Goal: Communication & Community: Participate in discussion

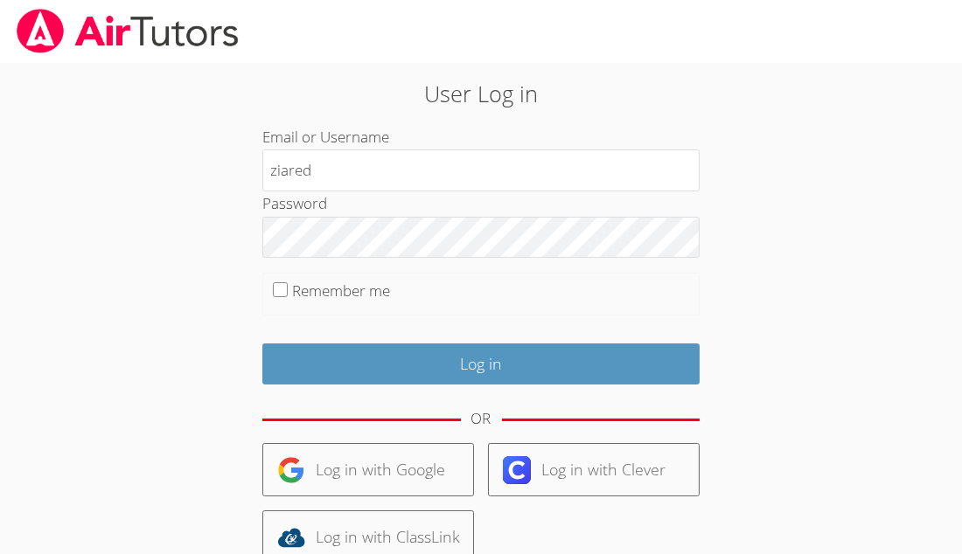
type input "ziared"
click at [280, 294] on input "Remember me" at bounding box center [280, 289] width 15 height 15
checkbox input "true"
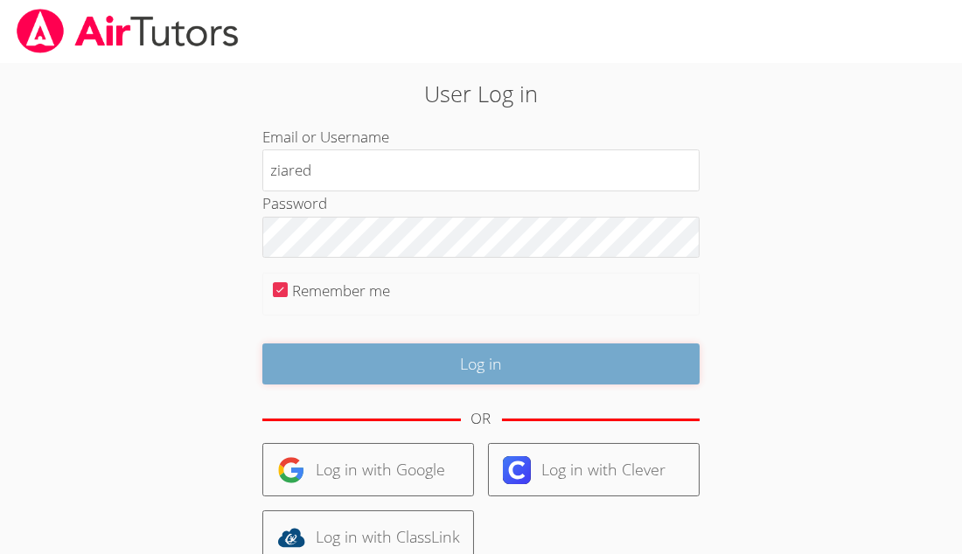
click at [400, 359] on input "Log in" at bounding box center [480, 364] width 437 height 41
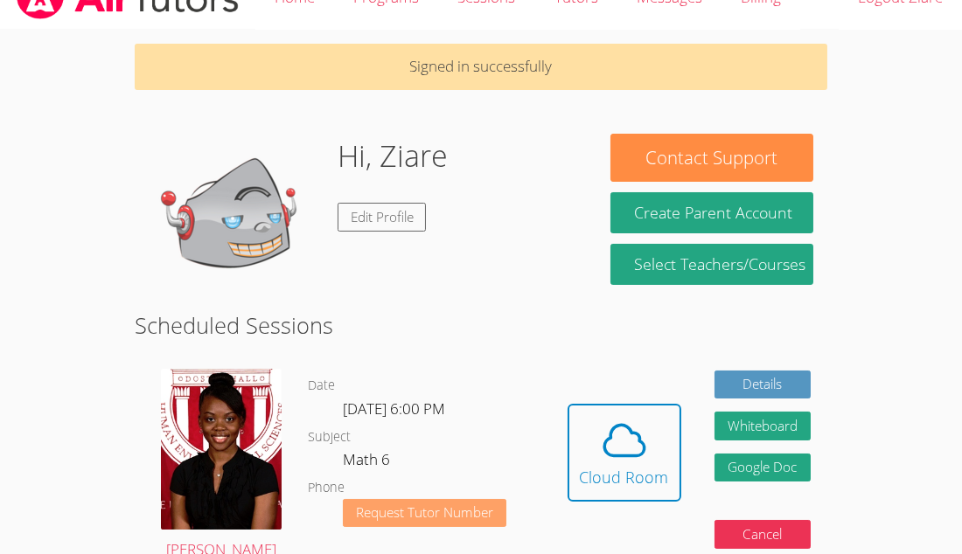
scroll to position [104, 0]
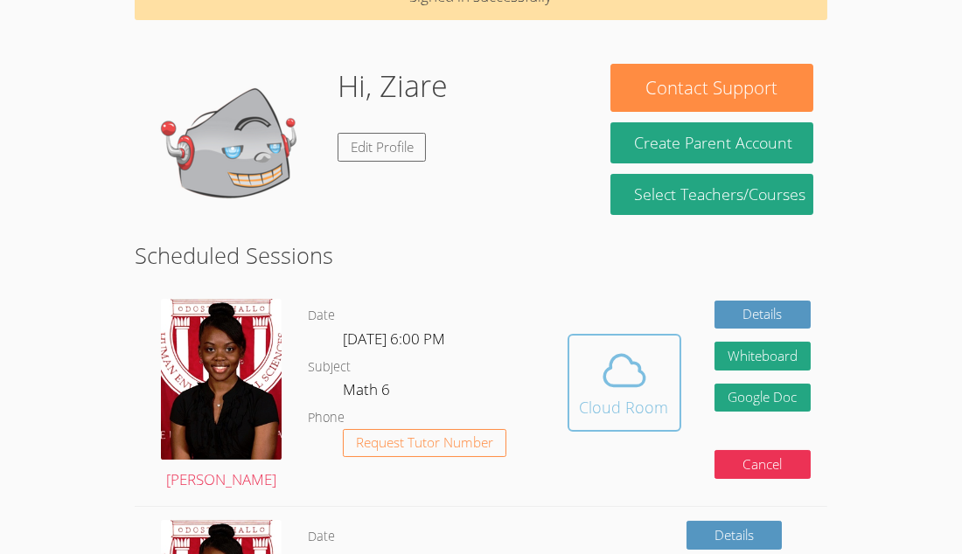
click at [580, 395] on div "Cloud Room" at bounding box center [624, 407] width 89 height 24
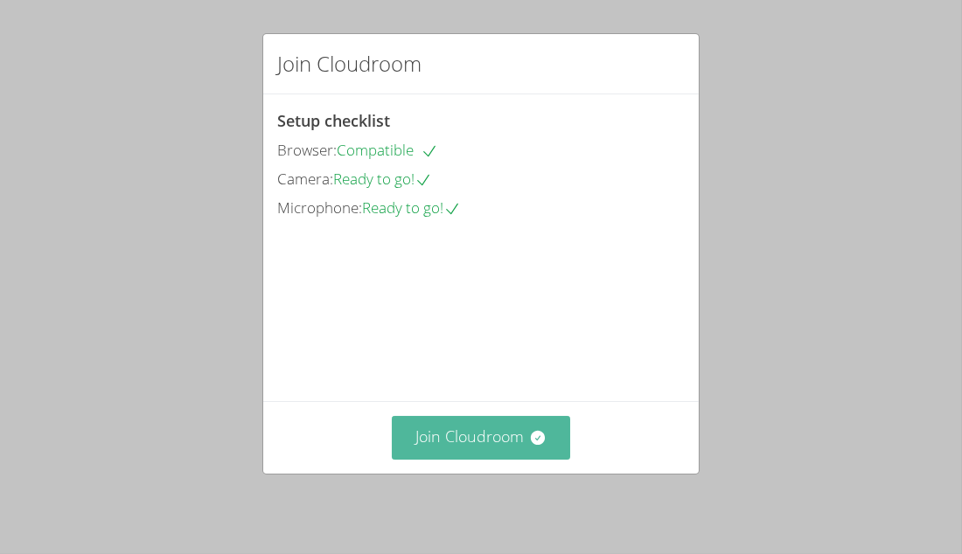
click at [431, 444] on button "Join Cloudroom" at bounding box center [481, 437] width 179 height 43
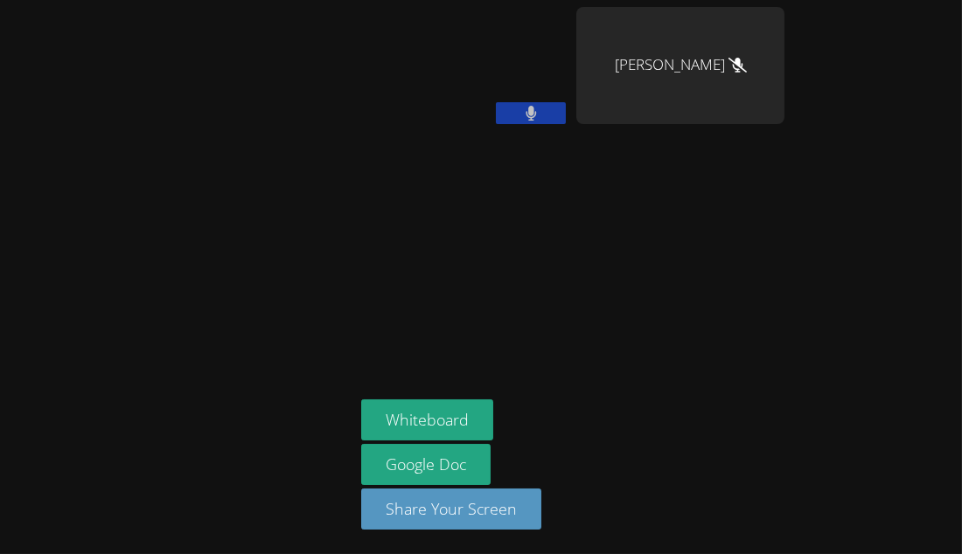
click at [525, 95] on video at bounding box center [465, 65] width 208 height 117
click at [531, 106] on icon at bounding box center [530, 113] width 10 height 15
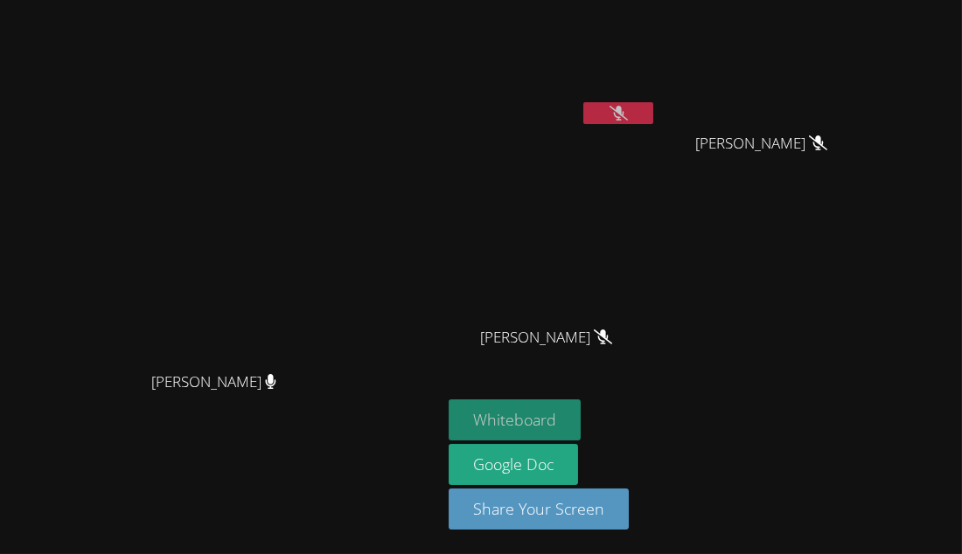
click at [559, 417] on button "Whiteboard" at bounding box center [515, 420] width 132 height 41
click at [628, 109] on icon at bounding box center [618, 113] width 18 height 15
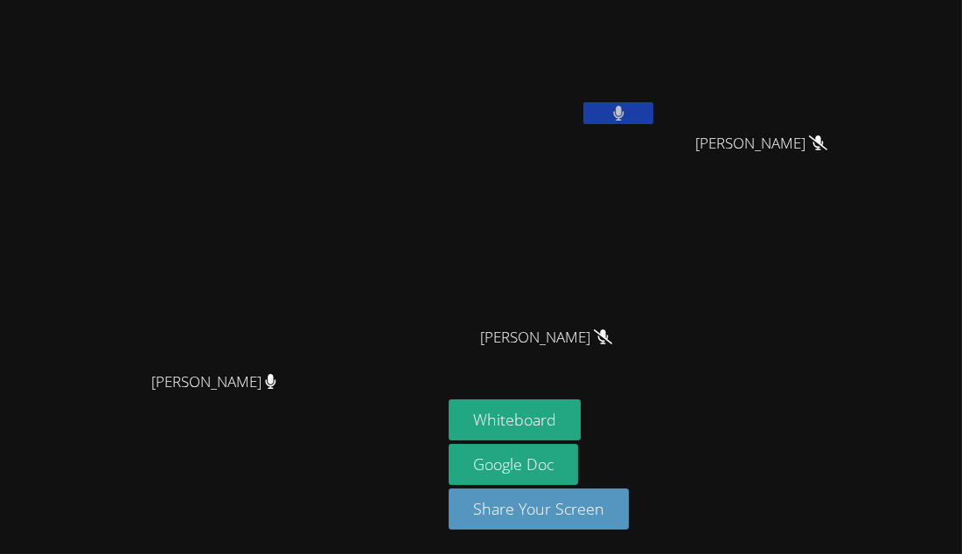
click at [623, 108] on icon at bounding box center [618, 113] width 10 height 15
click at [628, 110] on icon at bounding box center [618, 113] width 18 height 15
click at [624, 110] on icon at bounding box center [618, 113] width 11 height 15
click at [628, 106] on icon at bounding box center [618, 113] width 18 height 15
click at [653, 104] on button at bounding box center [618, 113] width 70 height 22
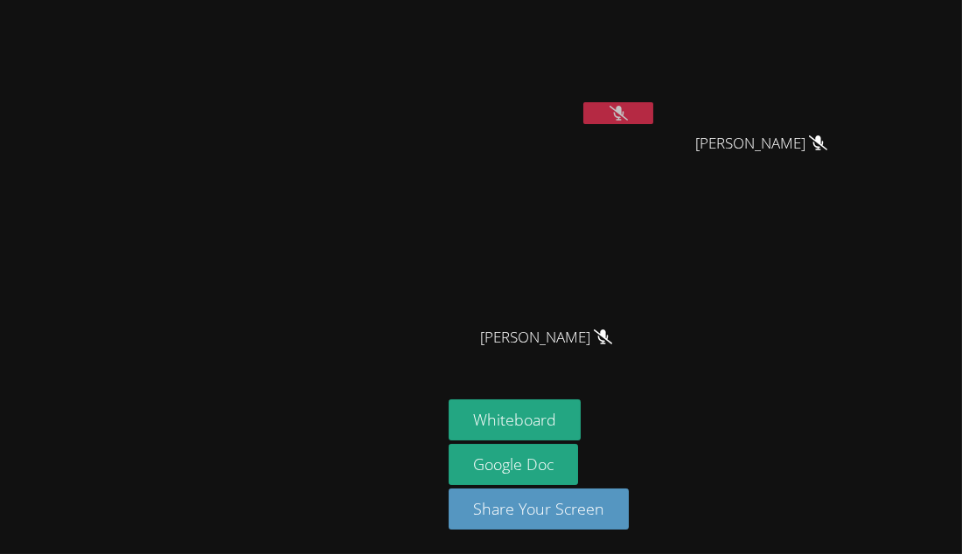
click at [628, 118] on icon at bounding box center [618, 113] width 18 height 15
click at [653, 118] on button at bounding box center [618, 113] width 70 height 22
click at [653, 116] on button at bounding box center [618, 113] width 70 height 22
click at [653, 114] on button at bounding box center [618, 113] width 70 height 22
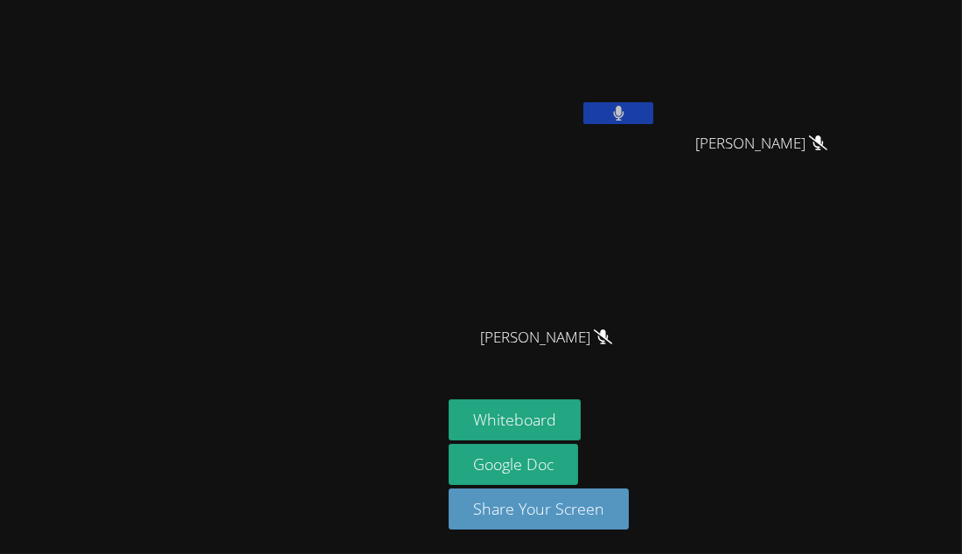
click at [653, 114] on button at bounding box center [618, 113] width 70 height 22
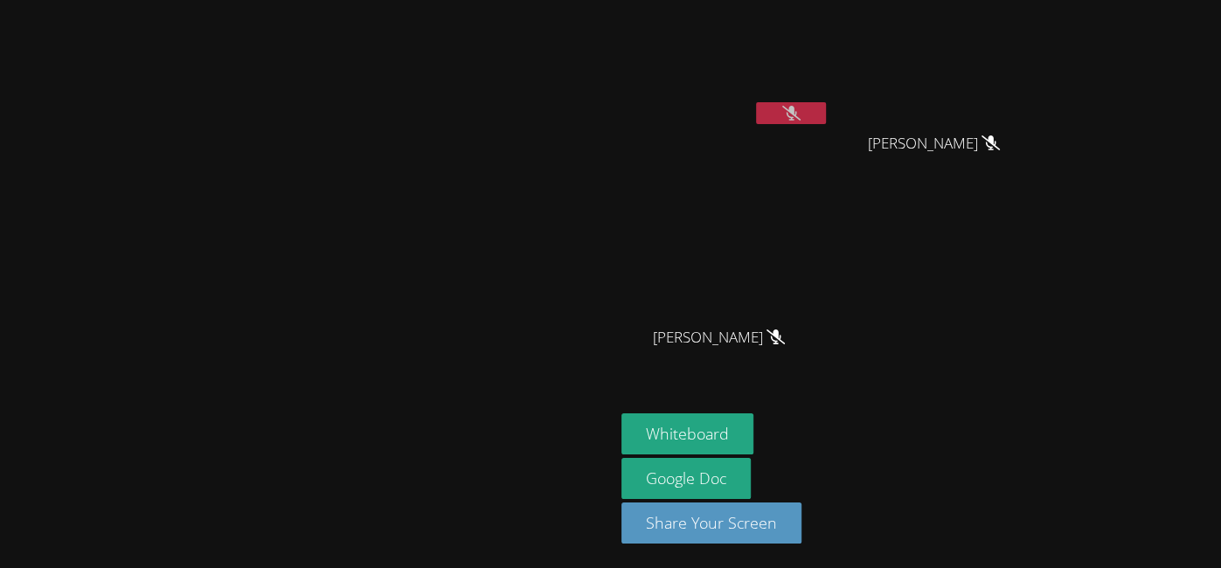
click at [826, 117] on button at bounding box center [791, 113] width 70 height 22
click at [826, 108] on button at bounding box center [791, 113] width 70 height 22
click at [826, 109] on button at bounding box center [791, 113] width 70 height 22
click at [826, 104] on button at bounding box center [791, 113] width 70 height 22
click at [801, 113] on icon at bounding box center [791, 113] width 18 height 15
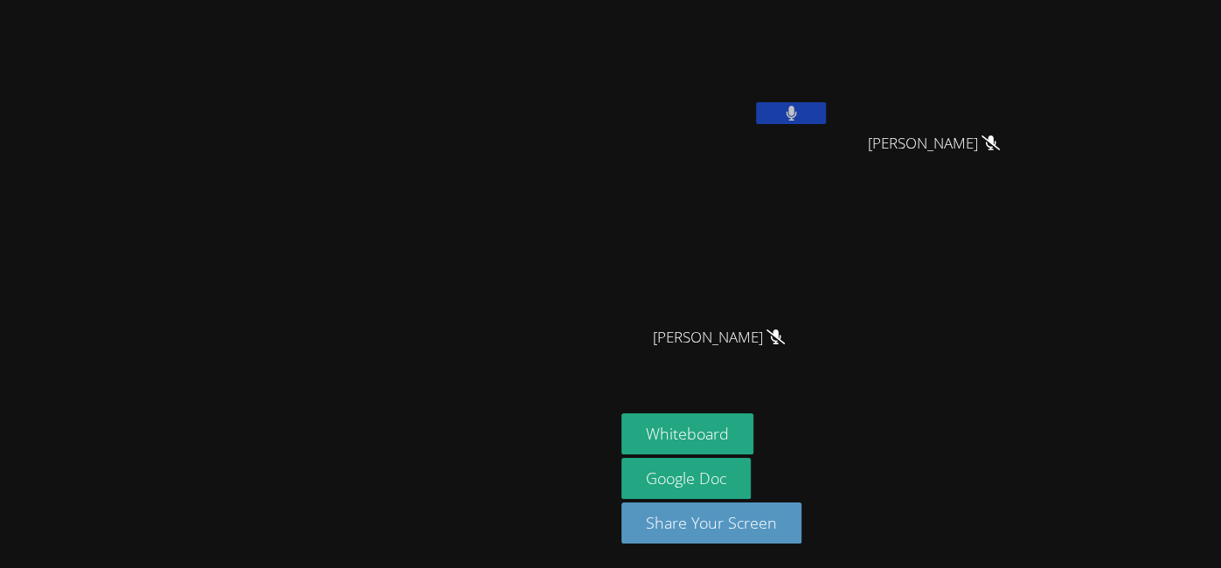
click at [826, 109] on button at bounding box center [791, 113] width 70 height 22
click at [801, 110] on icon at bounding box center [791, 113] width 18 height 15
click at [797, 108] on icon at bounding box center [791, 113] width 11 height 15
click at [801, 108] on icon at bounding box center [791, 113] width 18 height 15
click at [826, 107] on button at bounding box center [791, 113] width 70 height 22
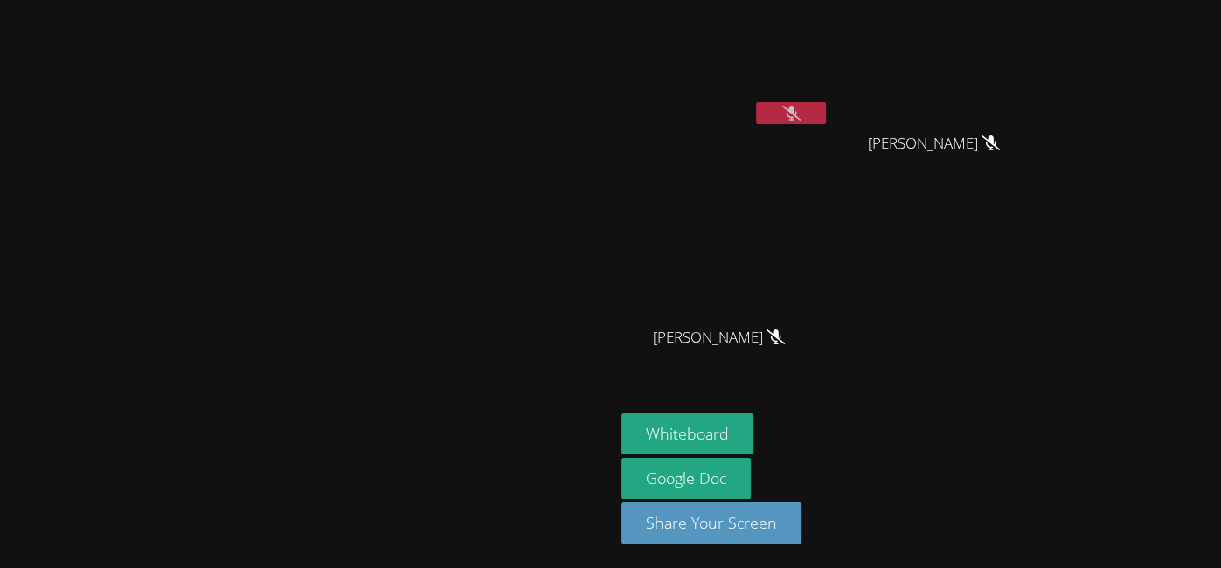
click at [801, 109] on icon at bounding box center [791, 113] width 18 height 15
click at [826, 102] on button at bounding box center [791, 113] width 70 height 22
click at [801, 110] on icon at bounding box center [791, 113] width 18 height 15
click at [797, 111] on icon at bounding box center [791, 113] width 11 height 15
click at [801, 114] on icon at bounding box center [791, 113] width 18 height 15
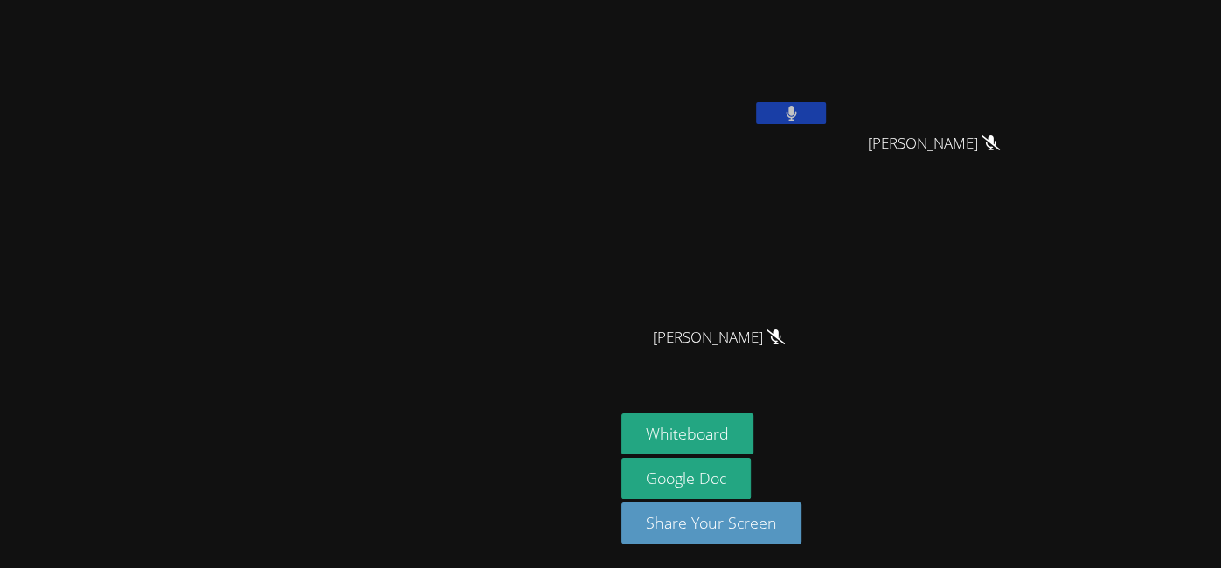
click at [826, 113] on button at bounding box center [791, 113] width 70 height 22
click at [826, 114] on button at bounding box center [791, 113] width 70 height 22
click at [826, 121] on button at bounding box center [791, 113] width 70 height 22
click at [826, 111] on button at bounding box center [791, 113] width 70 height 22
click at [826, 105] on button at bounding box center [791, 113] width 70 height 22
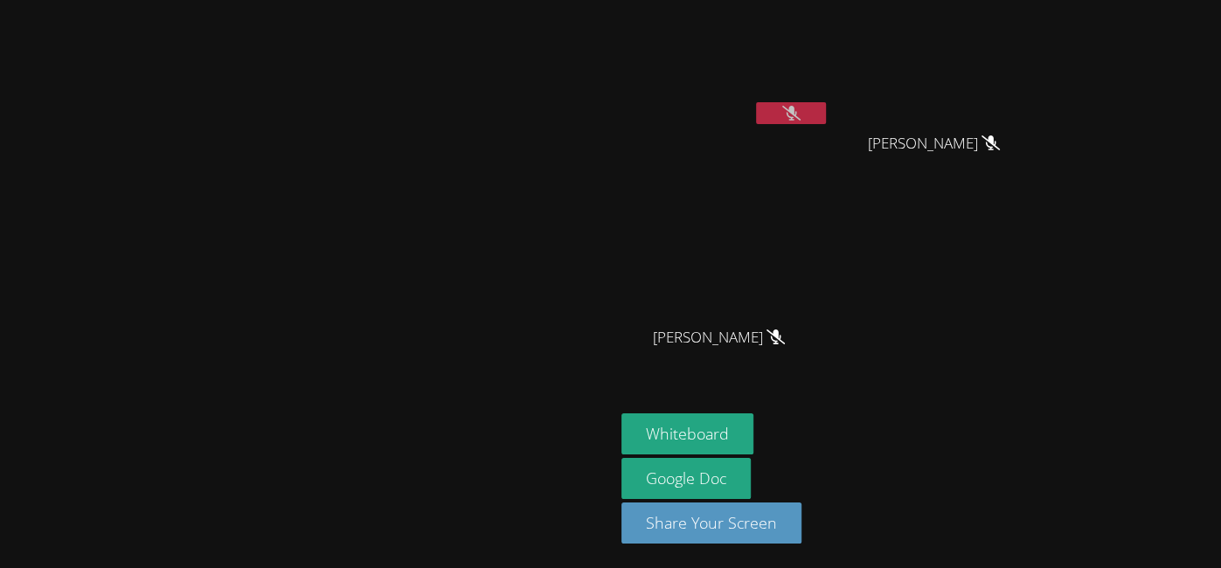
click at [801, 108] on icon at bounding box center [791, 113] width 18 height 15
click at [826, 103] on button at bounding box center [791, 113] width 70 height 22
click at [826, 105] on button at bounding box center [791, 113] width 70 height 22
click at [826, 106] on button at bounding box center [791, 113] width 70 height 22
click at [826, 115] on button at bounding box center [791, 113] width 70 height 22
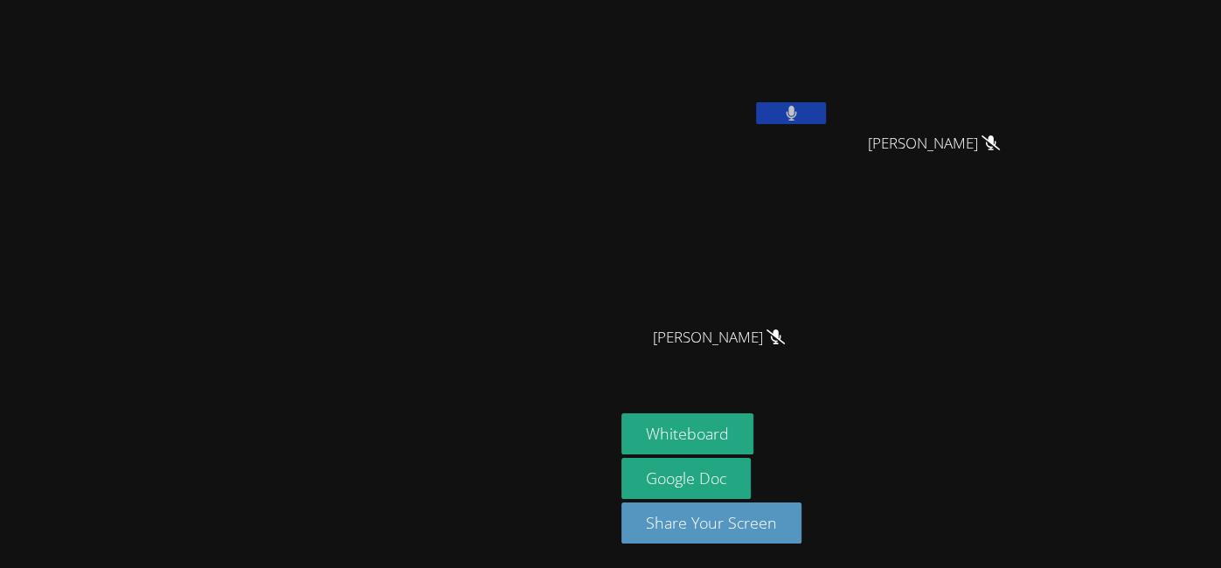
click at [826, 117] on button at bounding box center [791, 113] width 70 height 22
click at [830, 96] on video at bounding box center [726, 65] width 208 height 117
click at [826, 104] on button at bounding box center [791, 113] width 70 height 22
click at [826, 111] on button at bounding box center [791, 113] width 70 height 22
click at [801, 119] on icon at bounding box center [791, 113] width 18 height 15
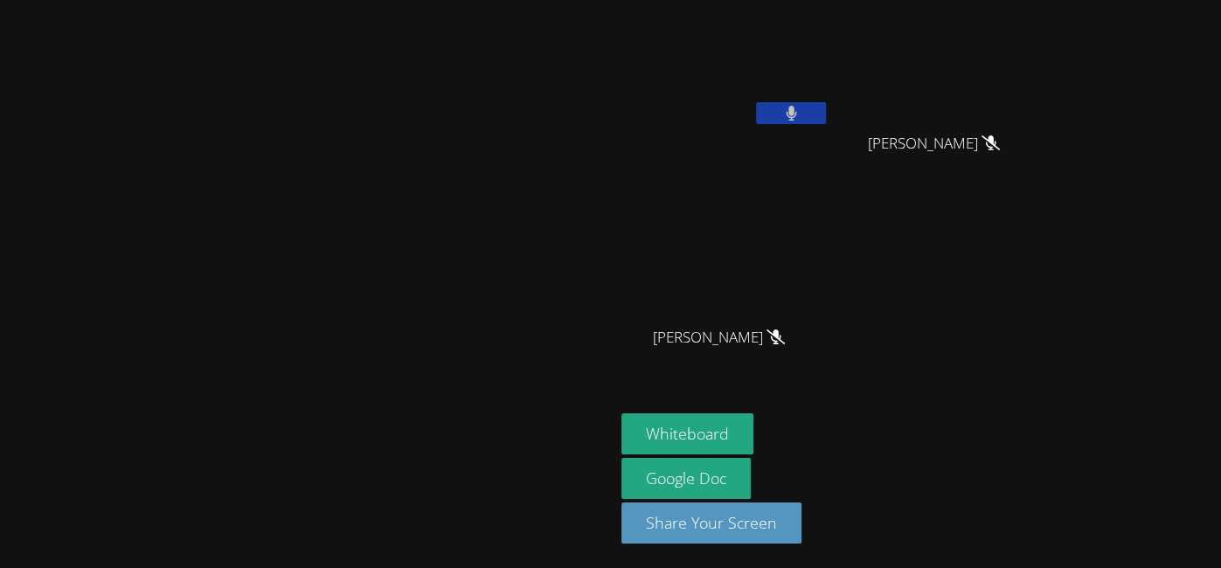
click at [797, 117] on icon at bounding box center [791, 113] width 11 height 15
click at [801, 112] on icon at bounding box center [791, 113] width 18 height 15
click at [826, 113] on button at bounding box center [791, 113] width 70 height 22
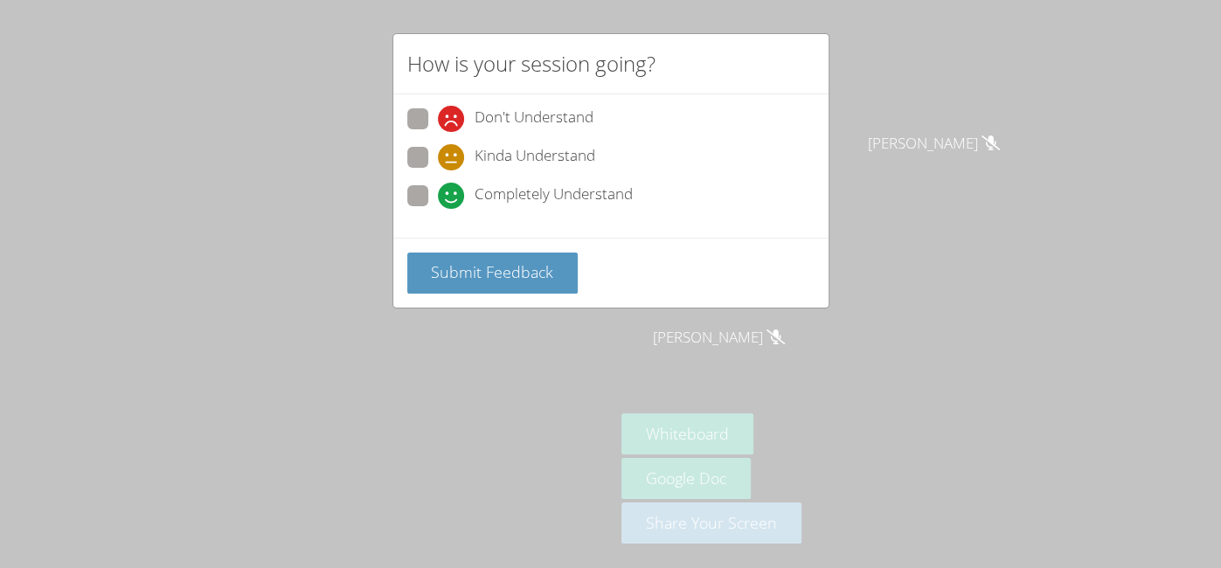
click at [438, 209] on span at bounding box center [438, 209] width 0 height 0
click at [438, 198] on input "Completely Understand" at bounding box center [445, 192] width 15 height 15
radio input "true"
click at [454, 263] on span "Submit Feedback" at bounding box center [492, 271] width 122 height 21
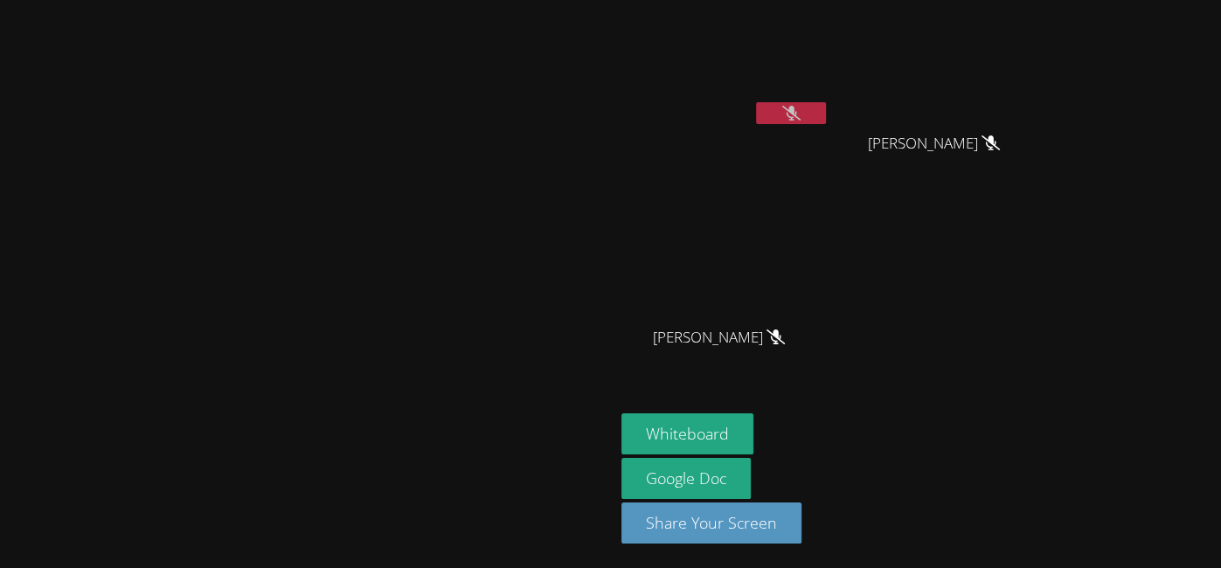
click at [826, 105] on button at bounding box center [791, 113] width 70 height 22
click at [801, 108] on icon at bounding box center [791, 113] width 18 height 15
click at [796, 108] on icon at bounding box center [791, 113] width 10 height 15
click at [801, 107] on icon at bounding box center [791, 113] width 18 height 15
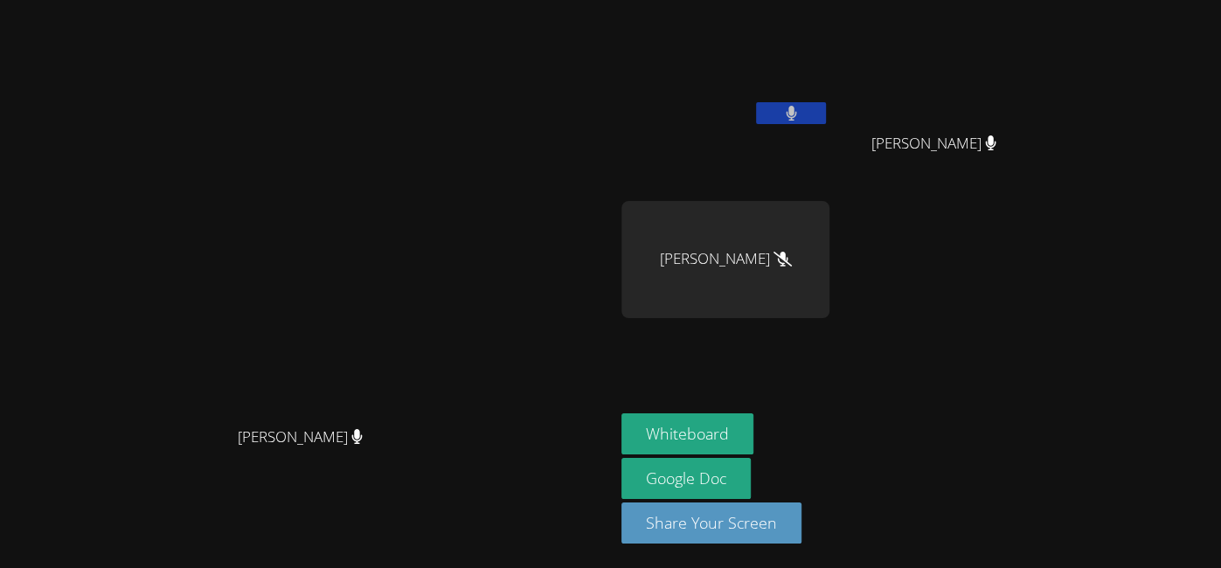
click at [826, 107] on button at bounding box center [791, 113] width 70 height 22
